Goal: Task Accomplishment & Management: Complete application form

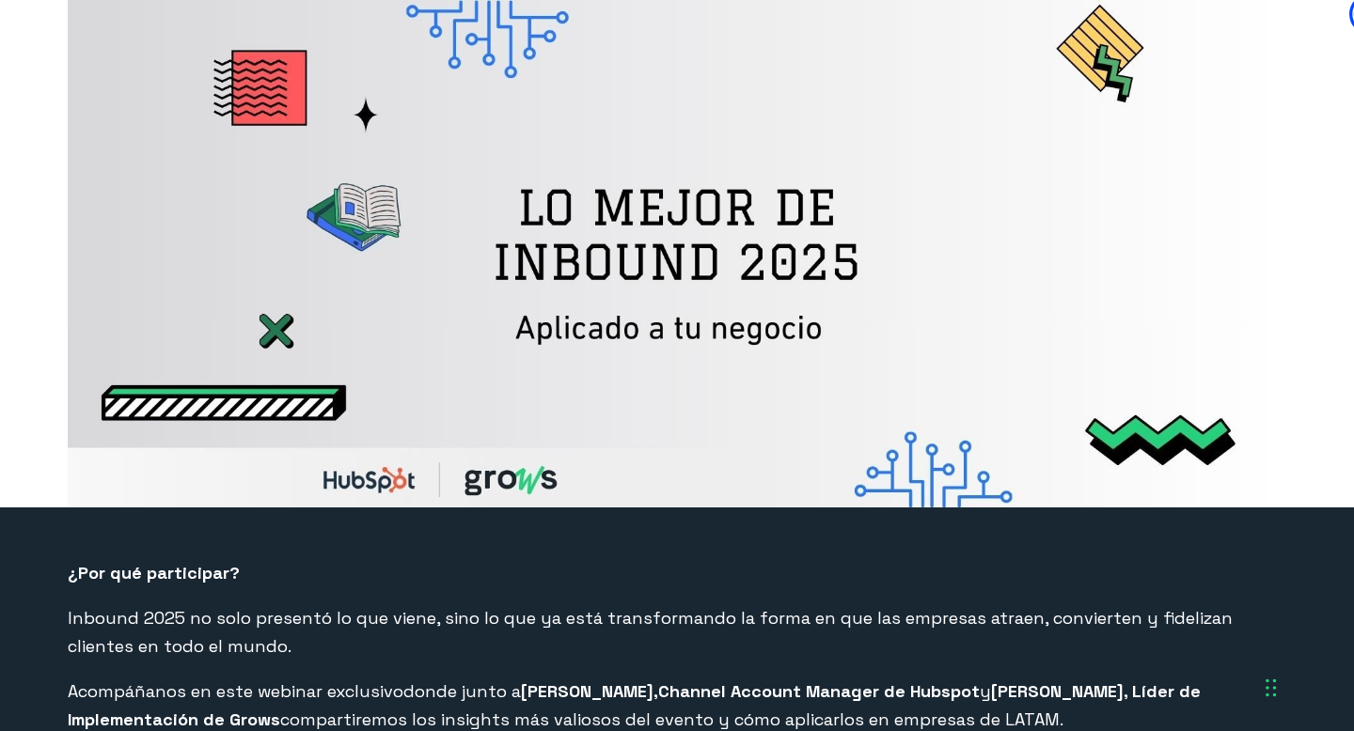
select select "MX"
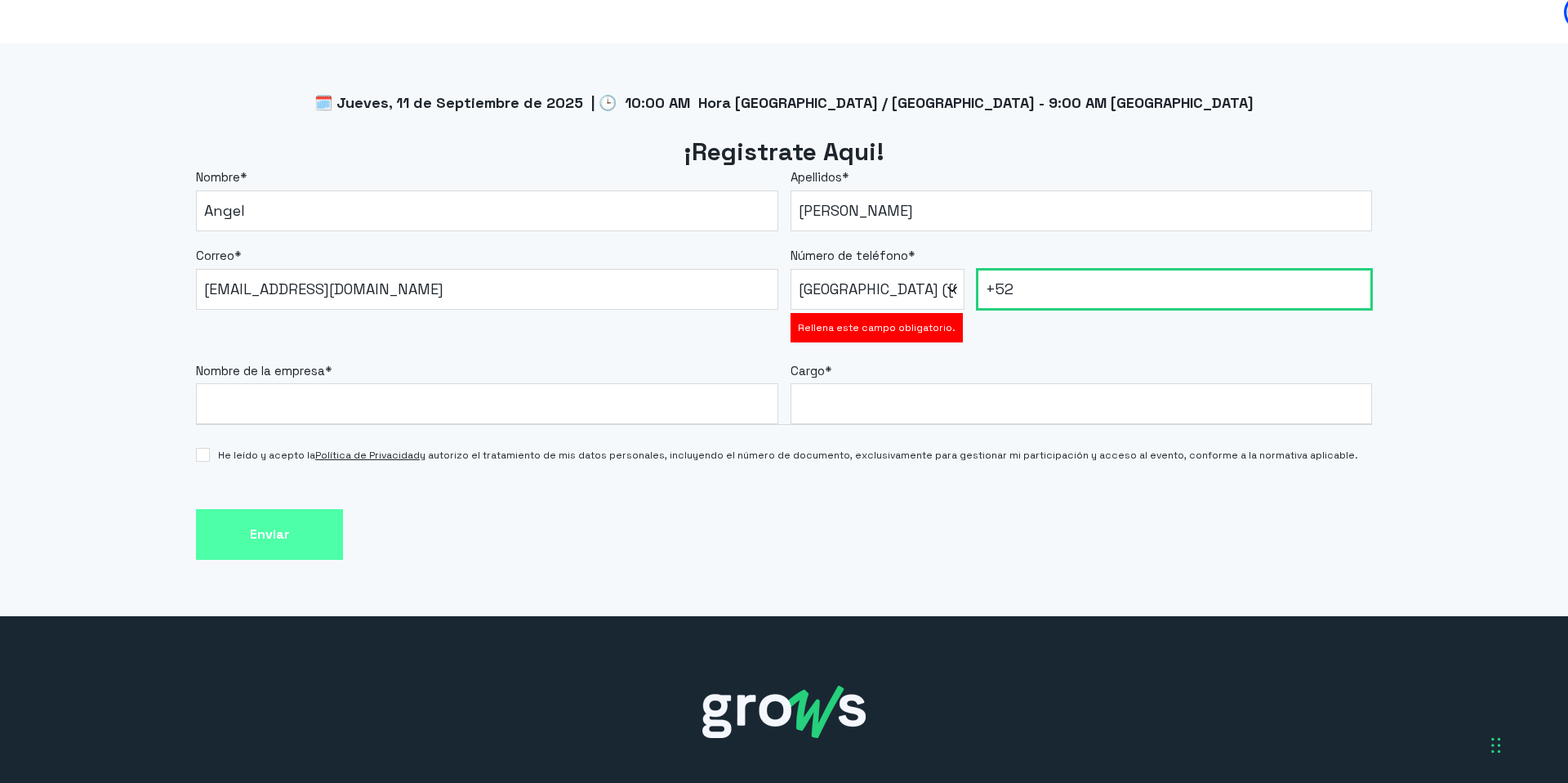
scroll to position [1376, 0]
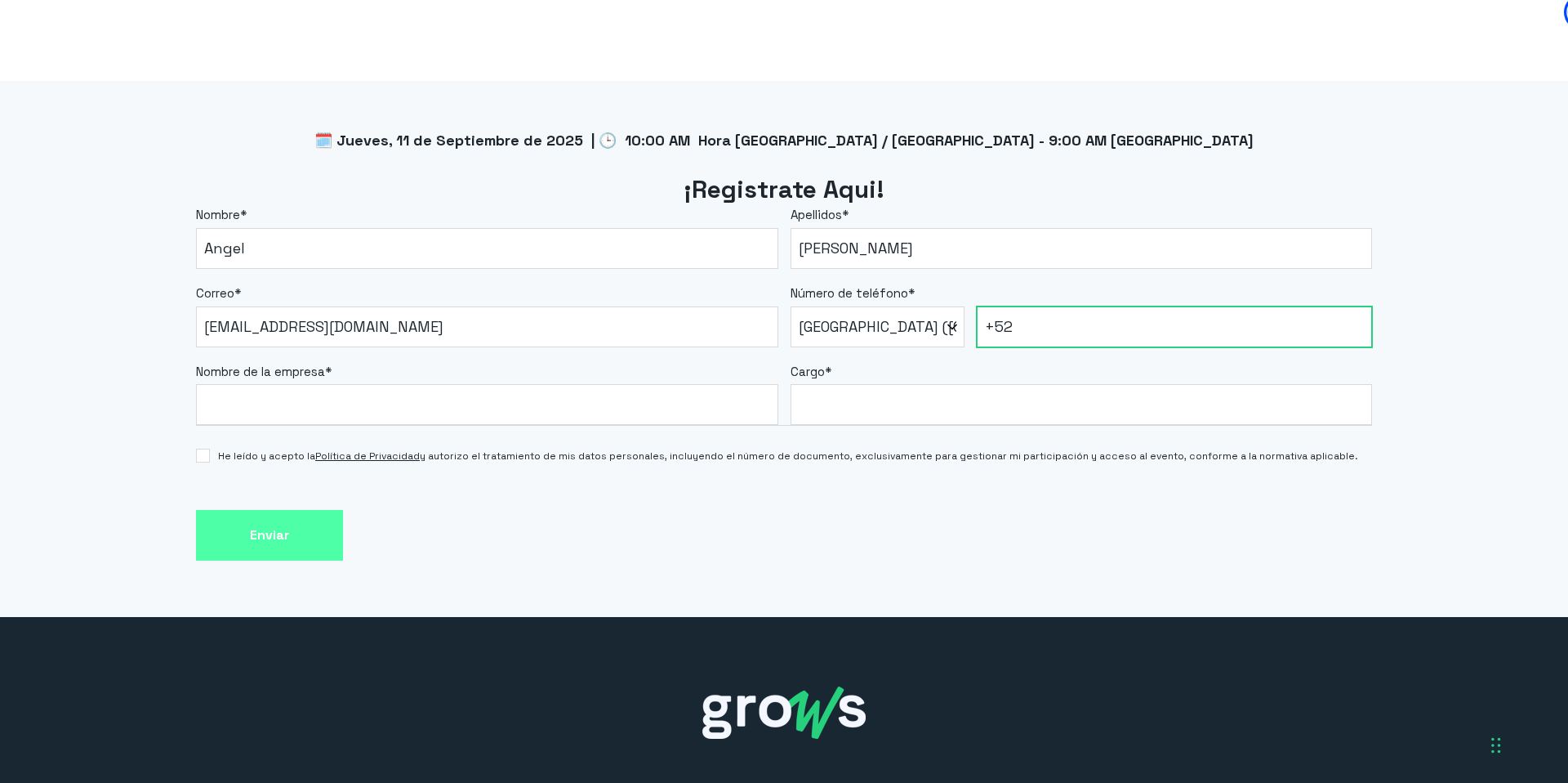
click at [1175, 318] on input "+52" at bounding box center [1174, 327] width 396 height 41
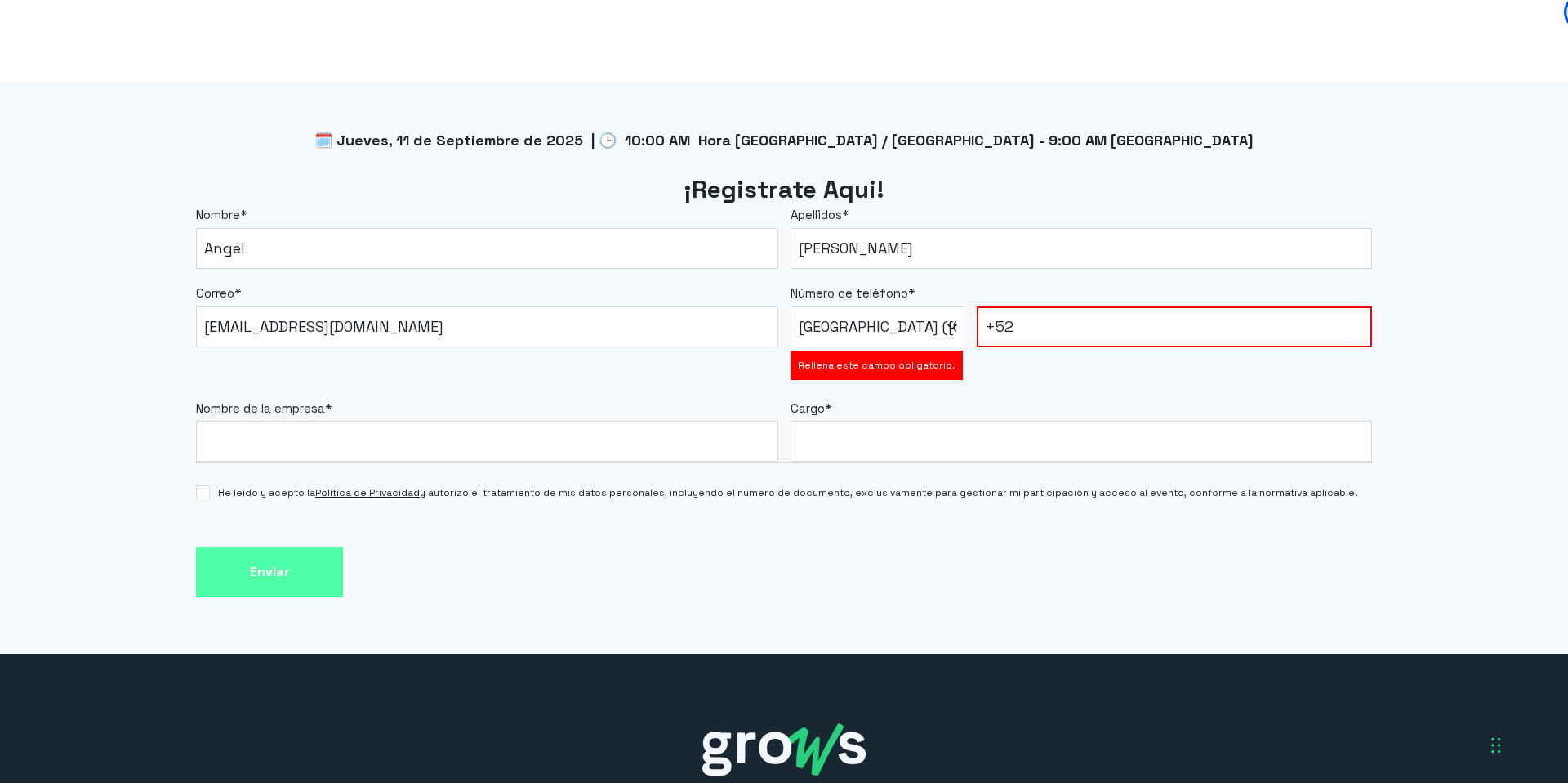
drag, startPoint x: 1254, startPoint y: 150, endPoint x: 937, endPoint y: 309, distance: 354.6
click at [1175, 173] on h2 "¡Registrate Aqui!" at bounding box center [784, 189] width 1176 height 34
drag, startPoint x: 572, startPoint y: 340, endPoint x: 600, endPoint y: 348, distance: 29.1
click at [572, 340] on fieldset "Correo * [EMAIL_ADDRESS][DOMAIN_NAME] Número de teléfono * * [GEOGRAPHIC_DATA] …" at bounding box center [784, 326] width 1176 height 116
drag, startPoint x: 1067, startPoint y: 352, endPoint x: 1167, endPoint y: 43, distance: 324.8
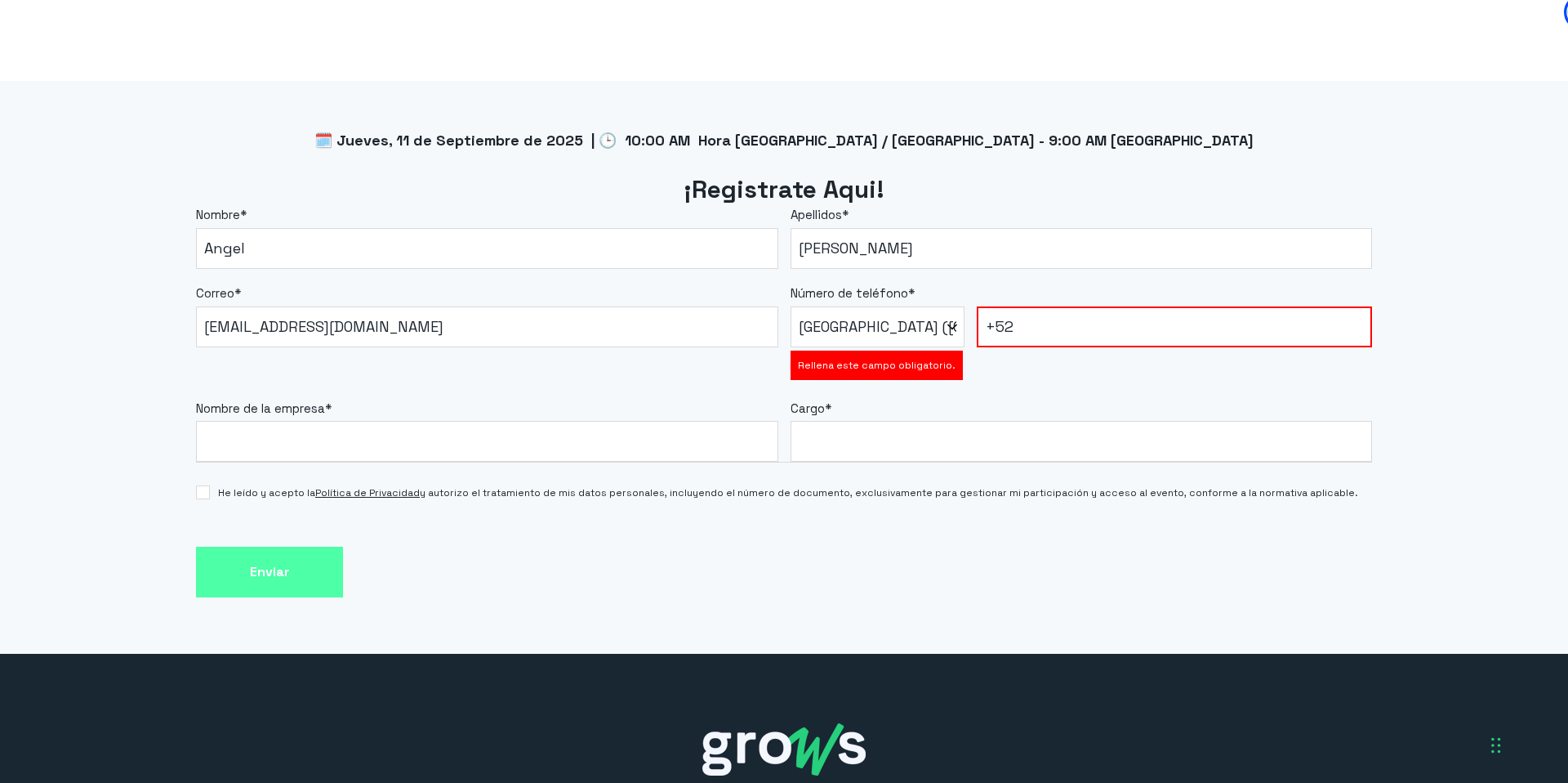
click at [1070, 344] on div "Número de teléfono * * [GEOGRAPHIC_DATA] (‫[GEOGRAPHIC_DATA]‬‎) [GEOGRAPHIC_DAT…" at bounding box center [1082, 334] width 582 height 100
drag, startPoint x: 1096, startPoint y: 373, endPoint x: 942, endPoint y: 298, distance: 171.3
click at [1076, 384] on fieldset "Nombre de la empresa * Cargo *" at bounding box center [784, 423] width 1176 height 78
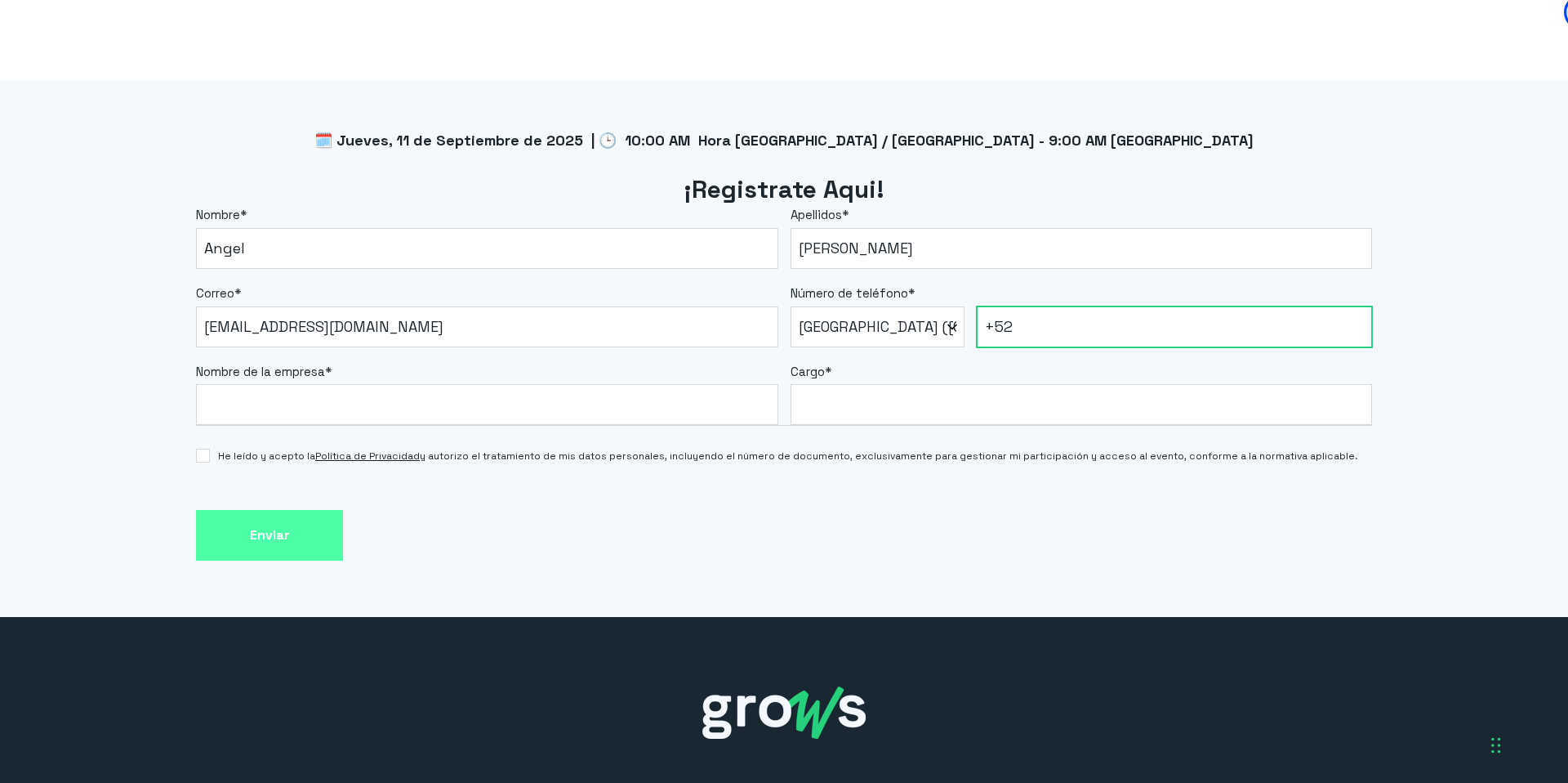
click at [1142, 308] on input "+52" at bounding box center [1174, 327] width 396 height 41
paste input "4432311552"
type input "[PHONE_NUMBER]"
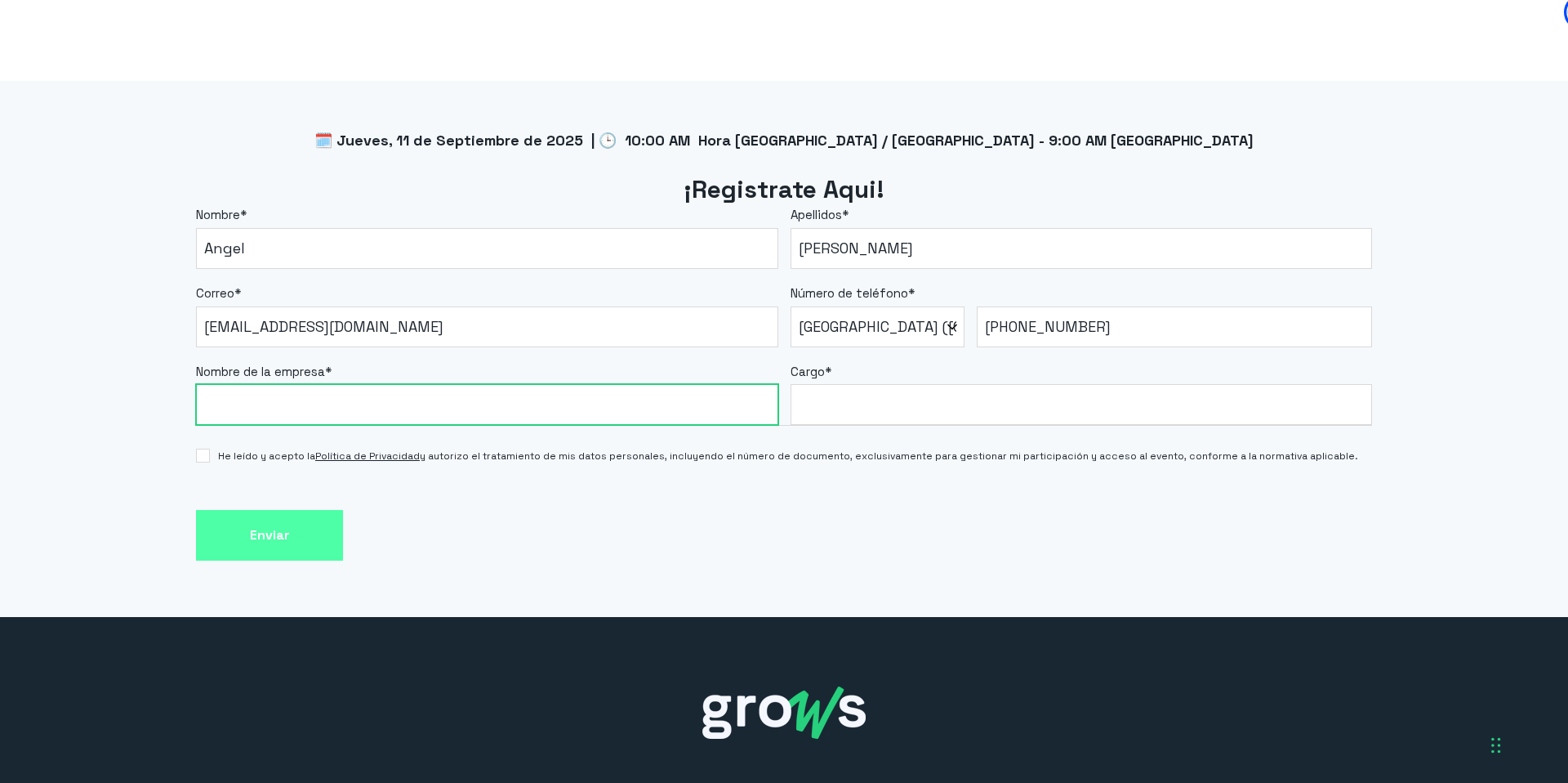
click at [259, 388] on input "Nombre de la empresa *" at bounding box center [487, 404] width 582 height 41
type input "MANGO BC"
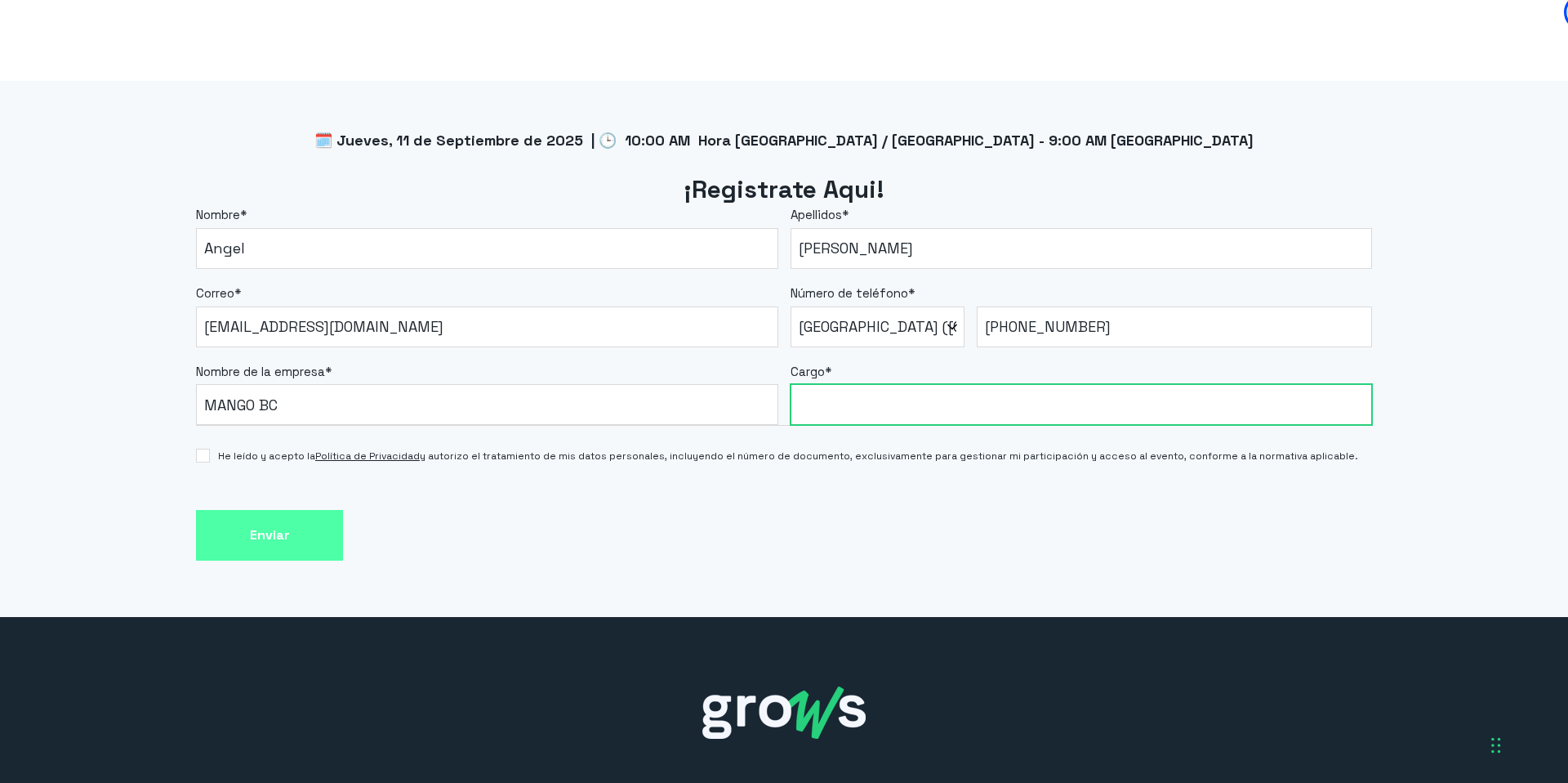
click at [863, 384] on input "Cargo *" at bounding box center [1082, 404] width 582 height 41
type input "Gerente Comercial"
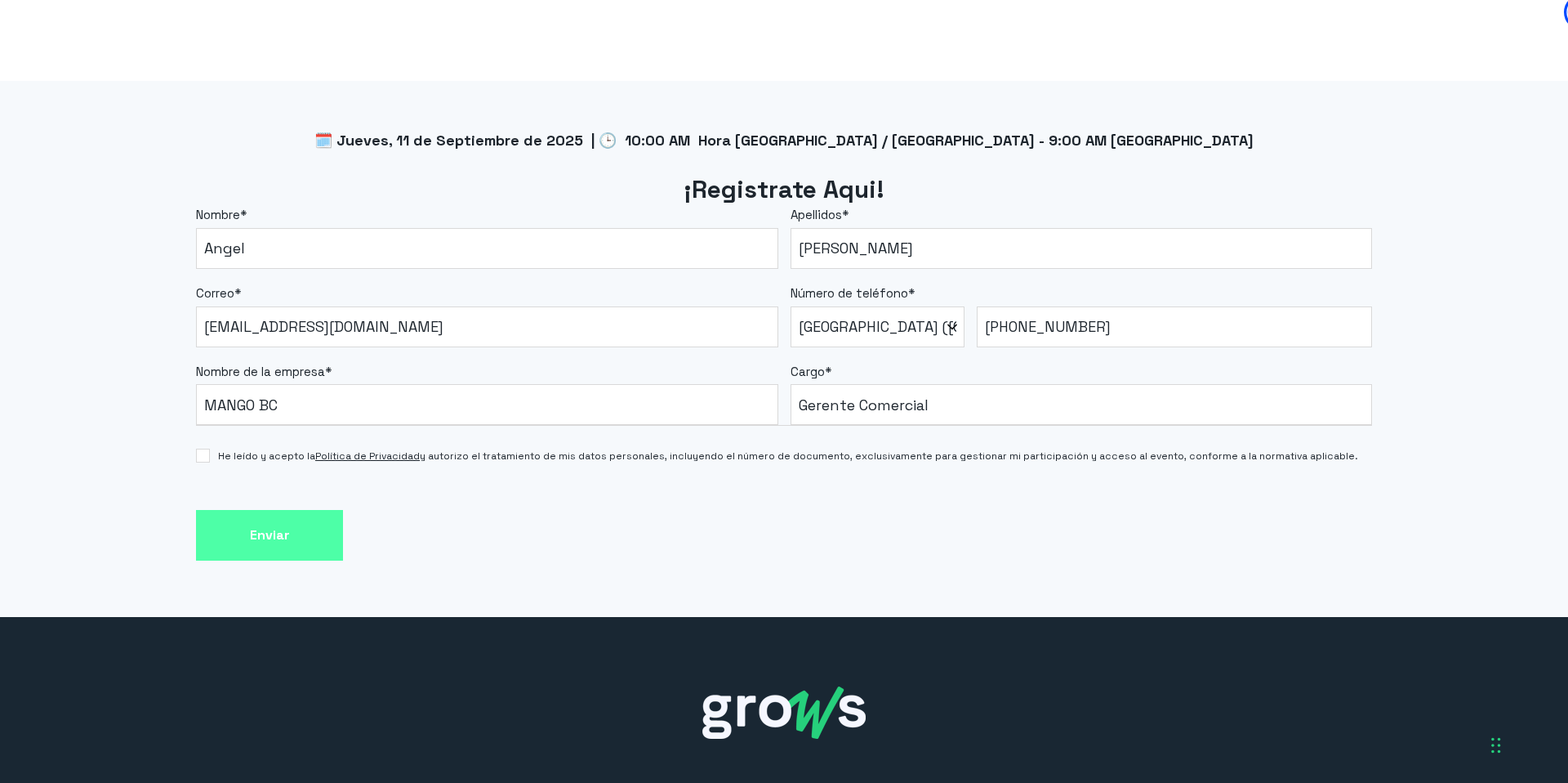
drag, startPoint x: 222, startPoint y: 437, endPoint x: 200, endPoint y: 429, distance: 23.4
click at [222, 448] on span "He leído y acepto la Política de Privacidad y autorizo el tratamiento de mis da…" at bounding box center [788, 455] width 1140 height 15
click at [210, 448] on input "He leído y acepto la Política de Privacidad y autorizo el tratamiento de mis da…" at bounding box center [203, 455] width 14 height 14
click at [200, 448] on input "He leído y acepto la Política de Privacidad y autorizo el tratamiento de mis da…" at bounding box center [203, 455] width 14 height 14
click at [210, 448] on label "He leído y acepto la Política de Privacidad y autorizo el tratamiento de mis da…" at bounding box center [784, 455] width 1176 height 15
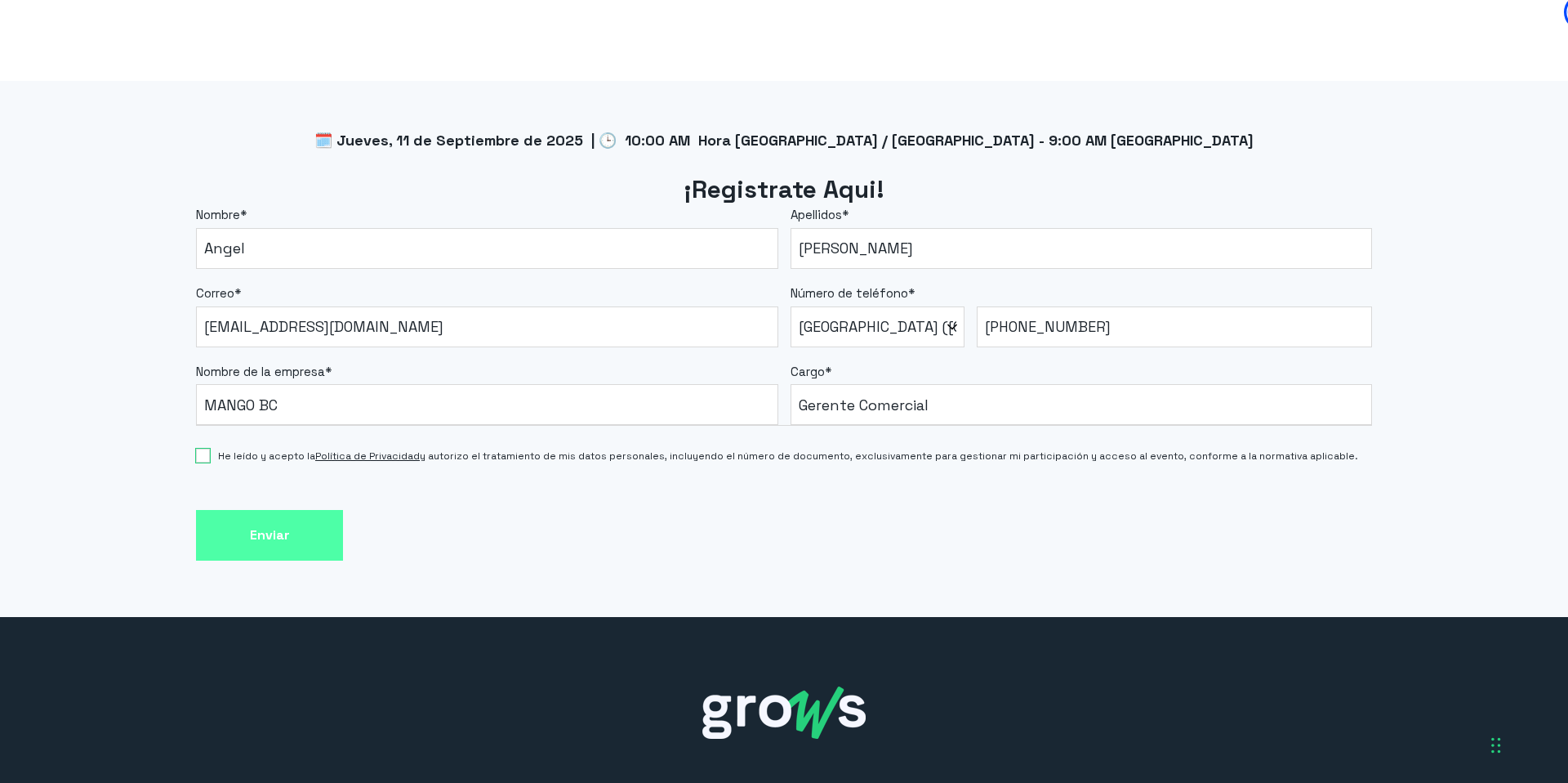
click at [210, 448] on input "He leído y acepto la Política de Privacidad y autorizo el tratamiento de mis da…" at bounding box center [203, 455] width 14 height 14
checkbox input "true"
click at [248, 515] on input "Enviar" at bounding box center [269, 535] width 147 height 51
